Goal: Information Seeking & Learning: Understand process/instructions

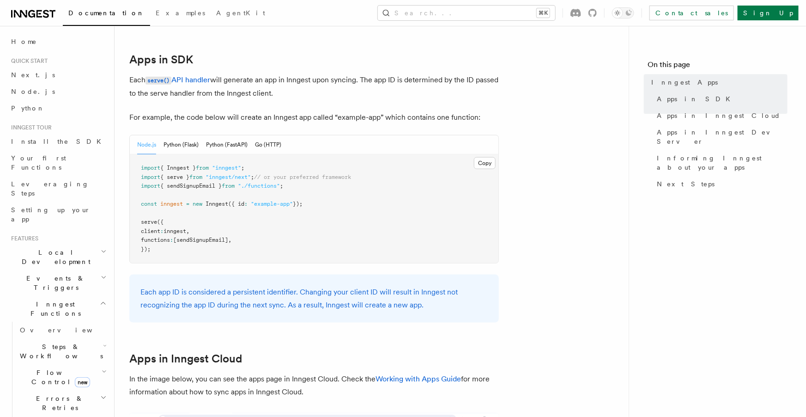
scroll to position [463, 0]
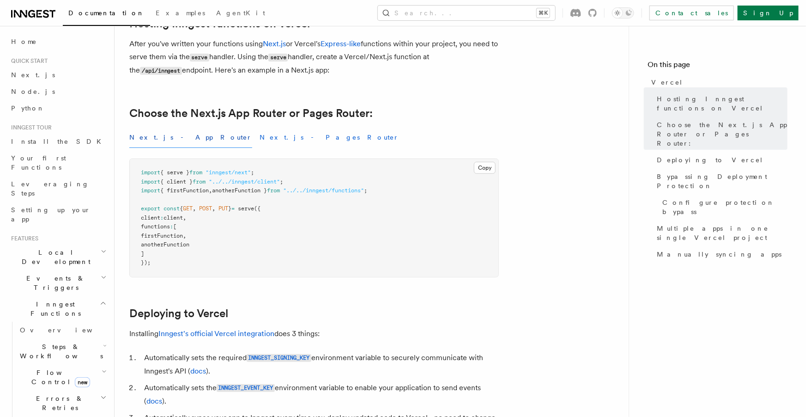
scroll to position [160, 0]
click at [244, 185] on pre "import { serve } from "inngest/next" ; import { client } from "../../inngest/cl…" at bounding box center [314, 218] width 369 height 118
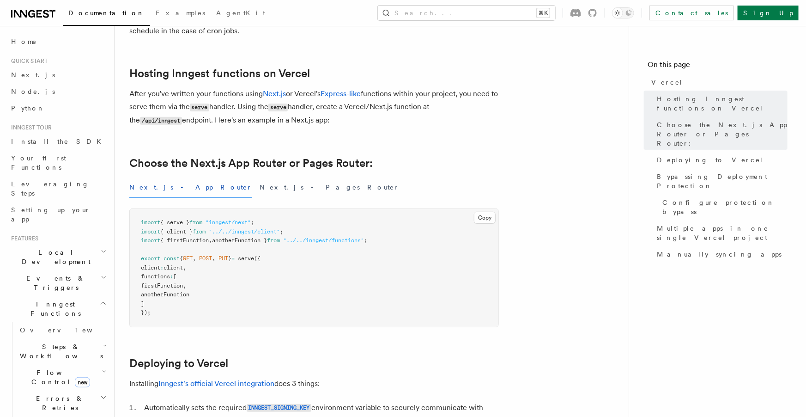
scroll to position [108, 0]
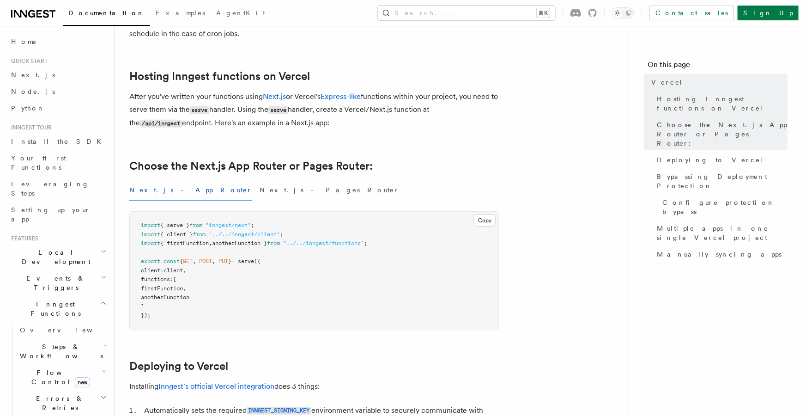
click at [269, 231] on span ""../../inngest/client"" at bounding box center [244, 234] width 71 height 6
click at [260, 189] on button "Next.js - Pages Router" at bounding box center [329, 190] width 139 height 21
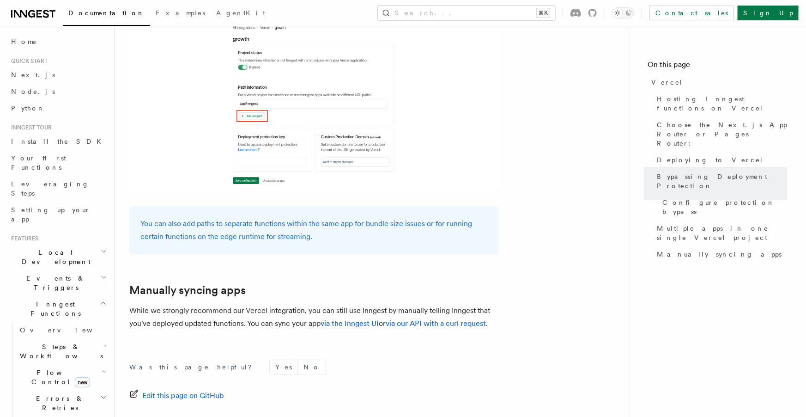
scroll to position [1522, 0]
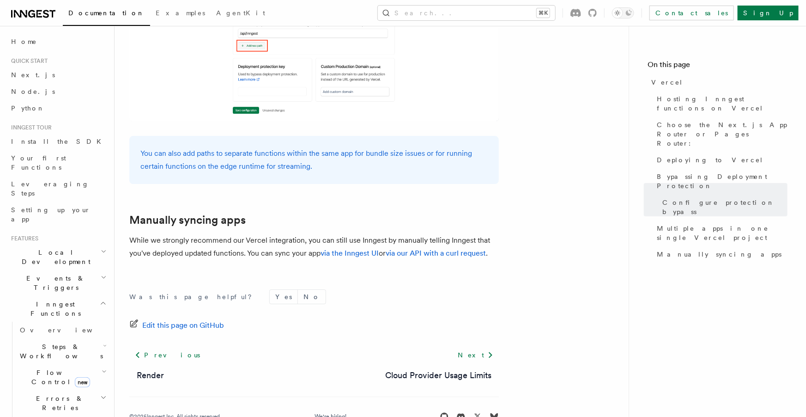
click at [42, 61] on span "Quick start" at bounding box center [27, 60] width 40 height 7
click at [28, 73] on span "Next.js" at bounding box center [33, 74] width 44 height 7
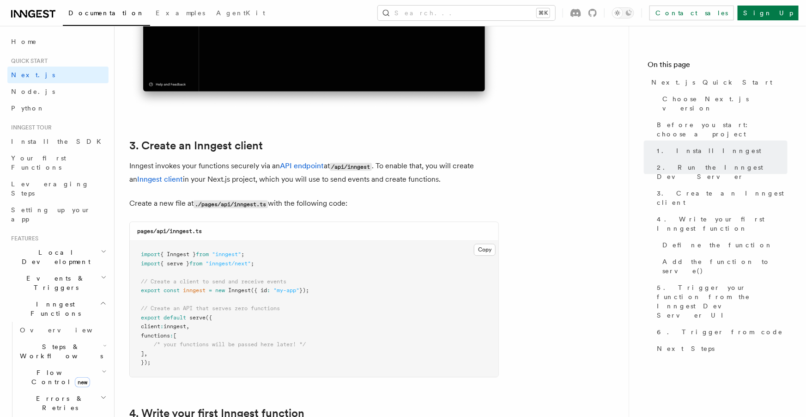
scroll to position [991, 0]
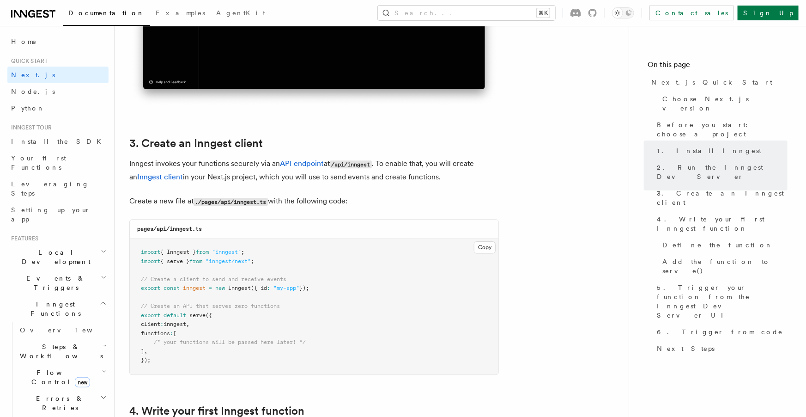
click at [324, 286] on pre "import { Inngest } from "inngest" ; import { serve } from "inngest/next" ; // C…" at bounding box center [314, 306] width 369 height 136
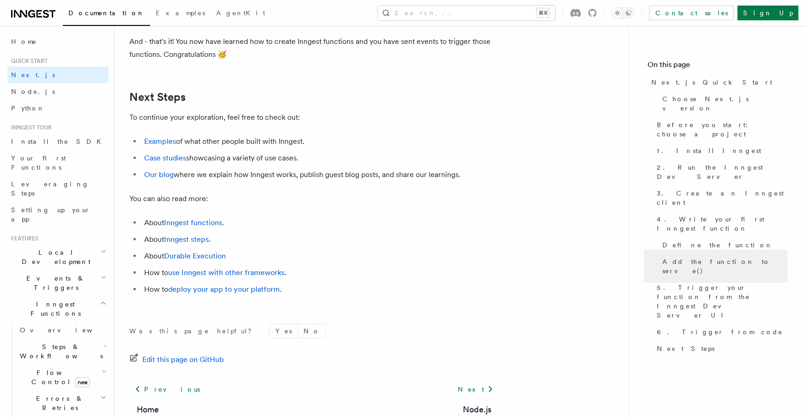
scroll to position [5517, 0]
click at [30, 138] on span "Install the SDK" at bounding box center [59, 141] width 96 height 7
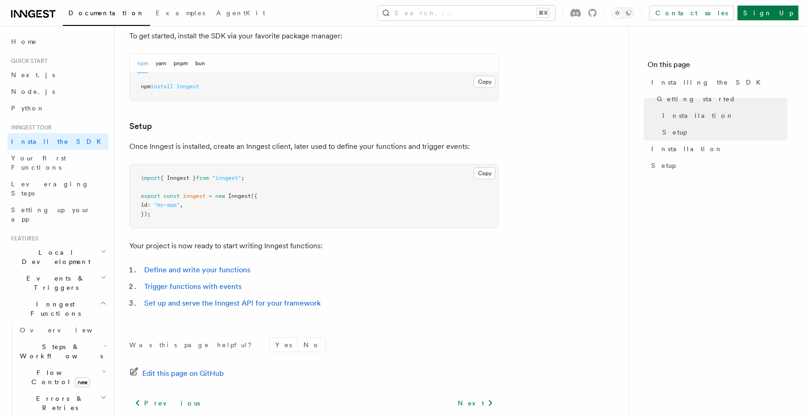
scroll to position [286, 0]
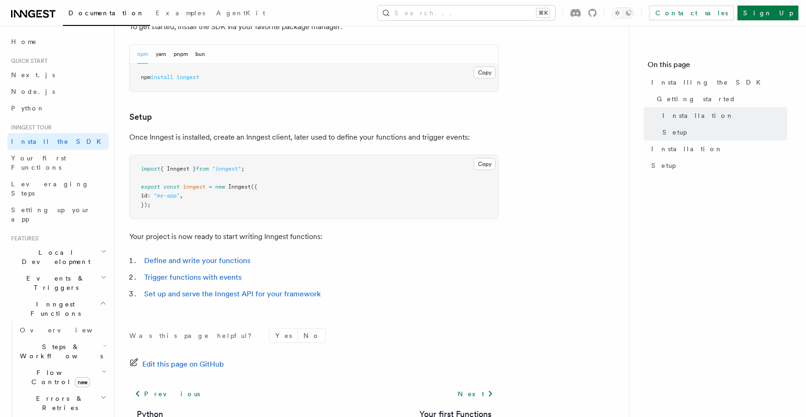
click at [30, 11] on icon at bounding box center [31, 13] width 7 height 7
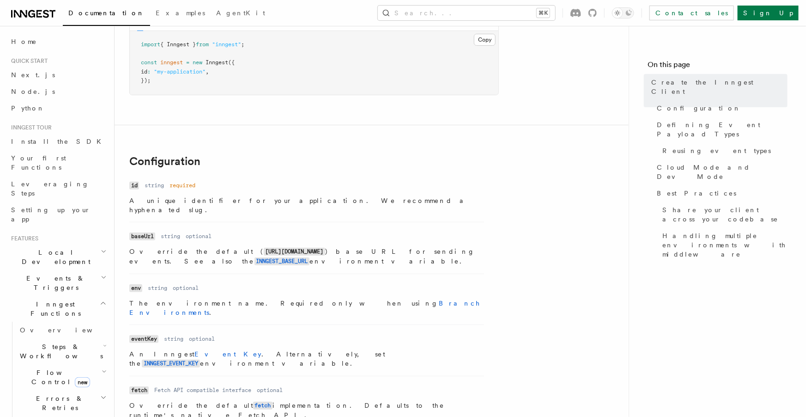
scroll to position [98, 0]
click at [309, 257] on code "INNGEST_BASE_URL" at bounding box center [281, 261] width 55 height 8
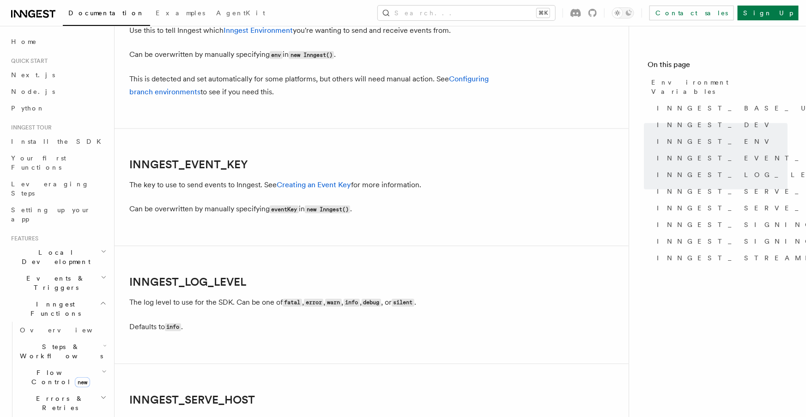
scroll to position [941, 0]
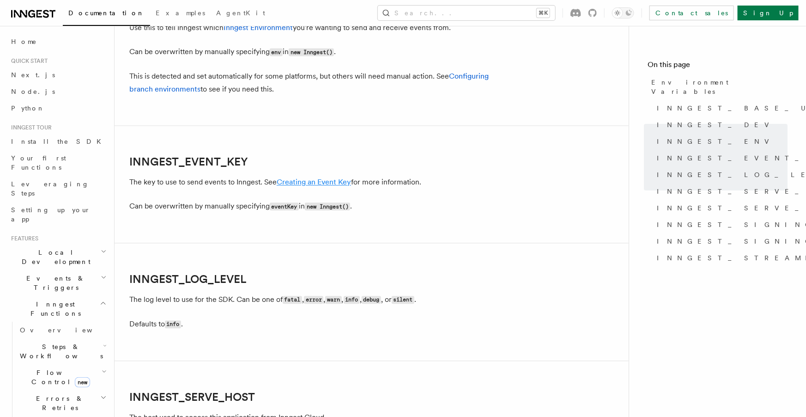
click at [303, 179] on link "Creating an Event Key" at bounding box center [314, 181] width 74 height 9
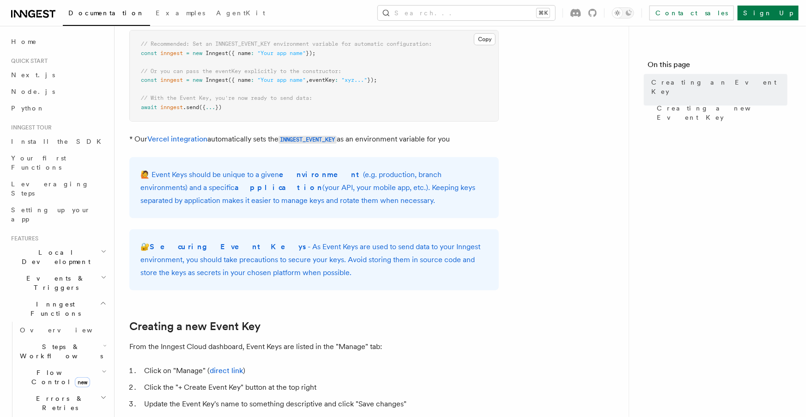
scroll to position [212, 0]
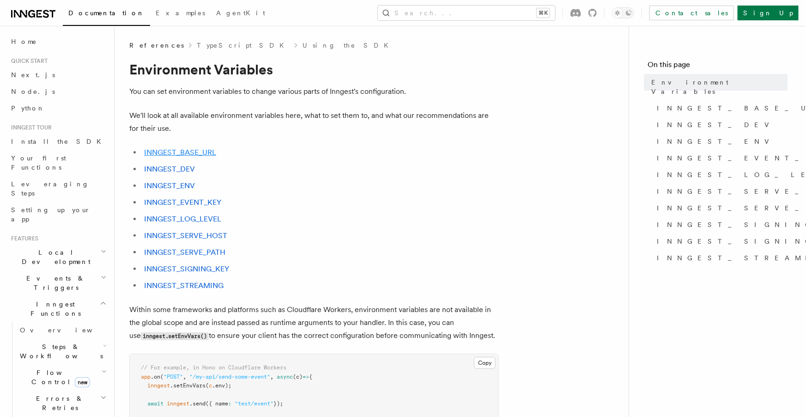
click at [192, 152] on link "INNGEST_BASE_URL" at bounding box center [180, 152] width 72 height 9
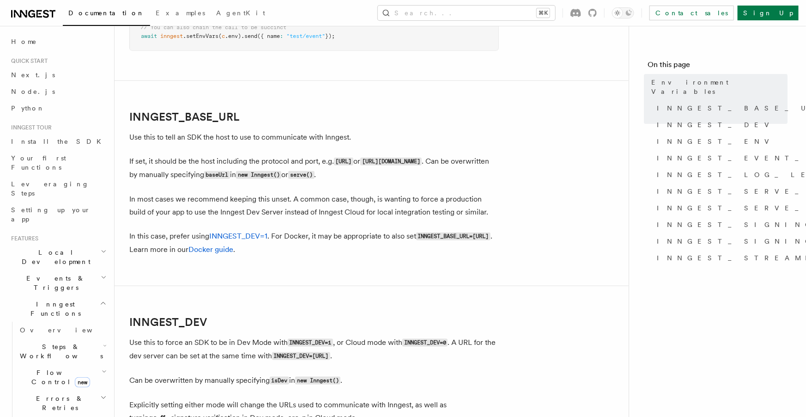
scroll to position [373, 0]
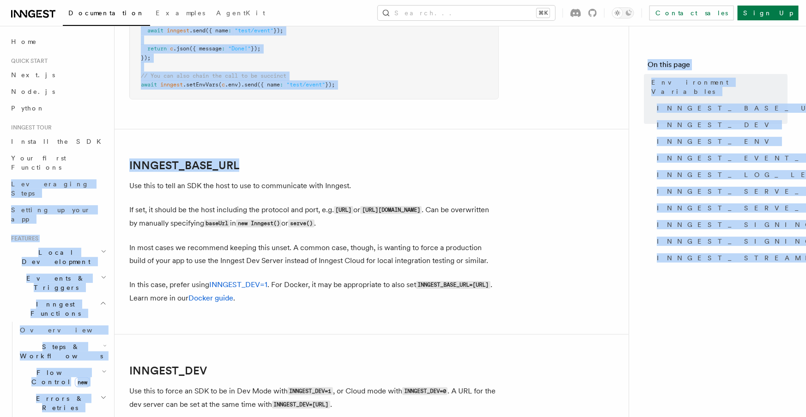
drag, startPoint x: 244, startPoint y: 169, endPoint x: 110, endPoint y: 165, distance: 134.4
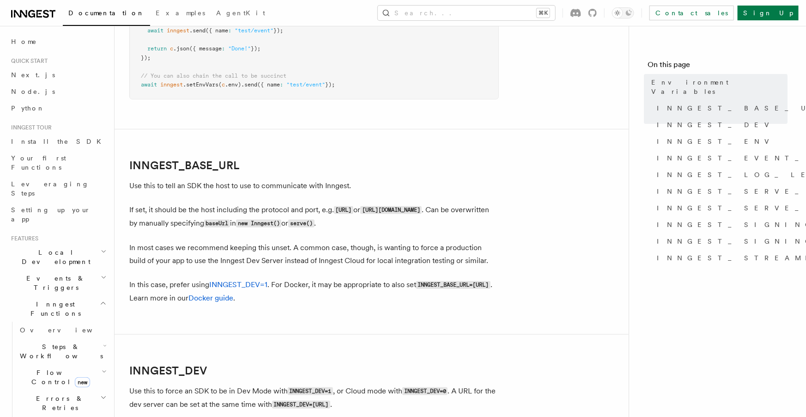
click at [180, 164] on link "INNGEST_BASE_URL" at bounding box center [184, 165] width 110 height 13
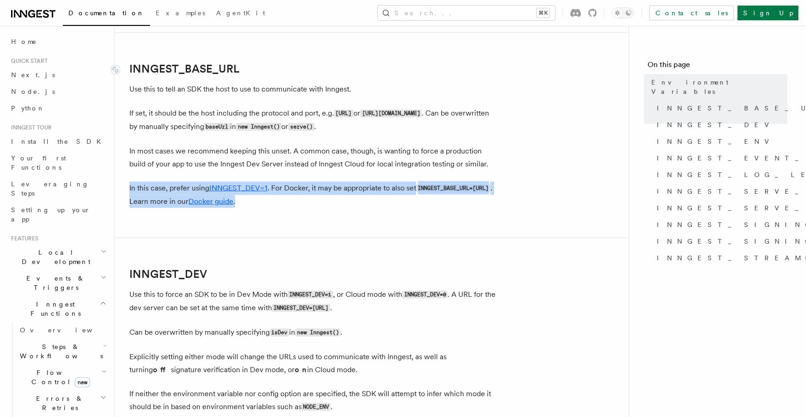
scroll to position [486, 0]
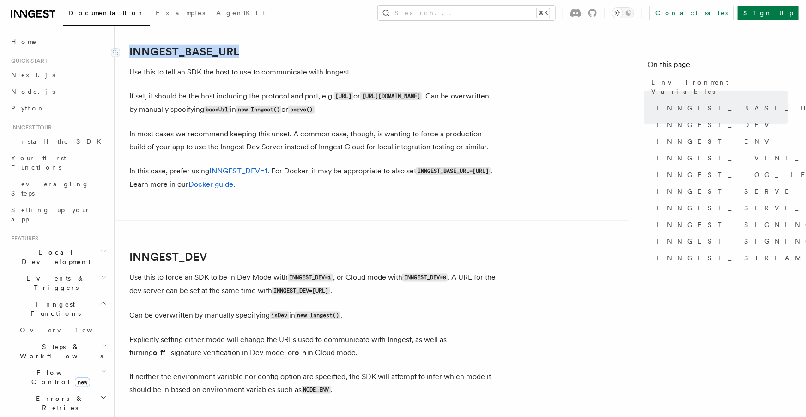
drag, startPoint x: 253, startPoint y: 51, endPoint x: 139, endPoint y: 43, distance: 114.3
click at [139, 45] on h2 "INNGEST_BASE_URL" at bounding box center [313, 51] width 369 height 13
copy link "INNGEST_BASE_URL"
